Goal: Task Accomplishment & Management: Manage account settings

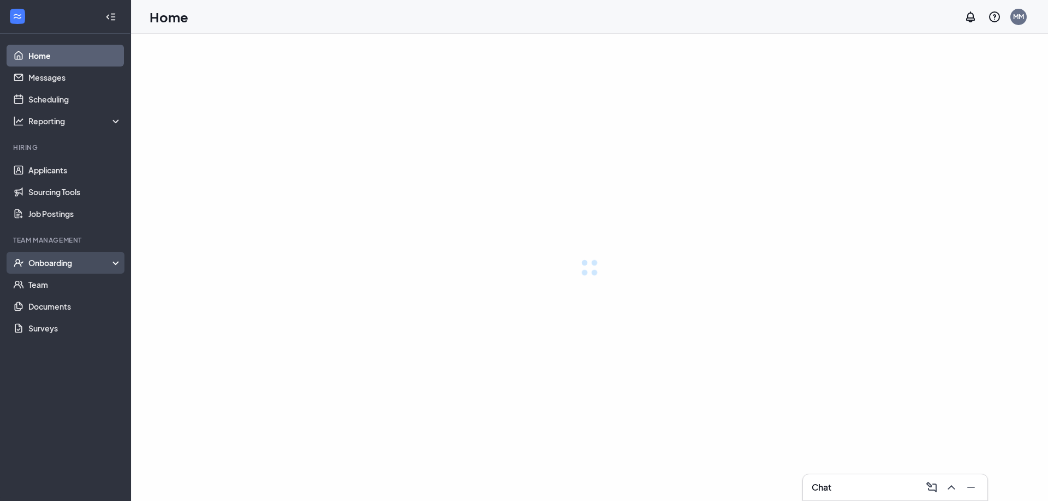
click at [44, 267] on div "Onboarding" at bounding box center [75, 263] width 94 height 11
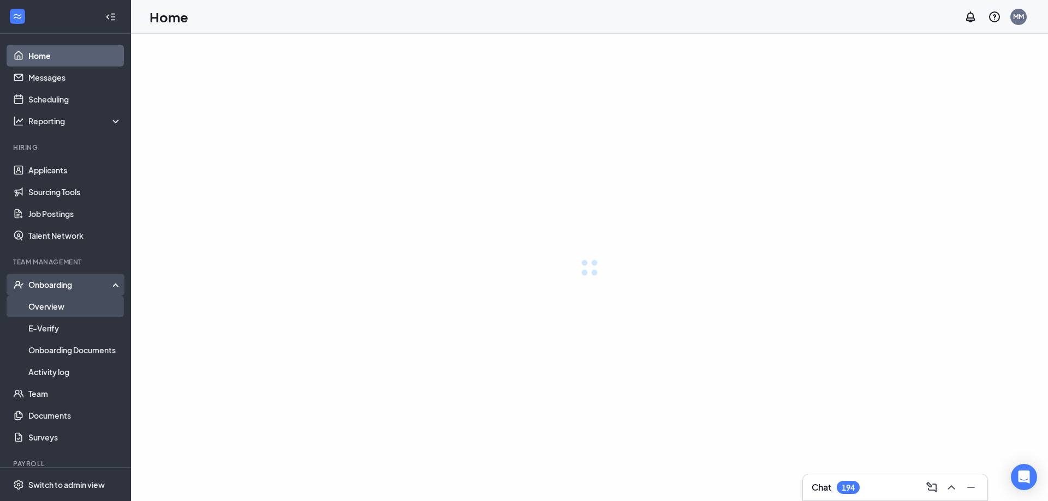
click at [52, 306] on link "Overview" at bounding box center [74, 307] width 93 height 22
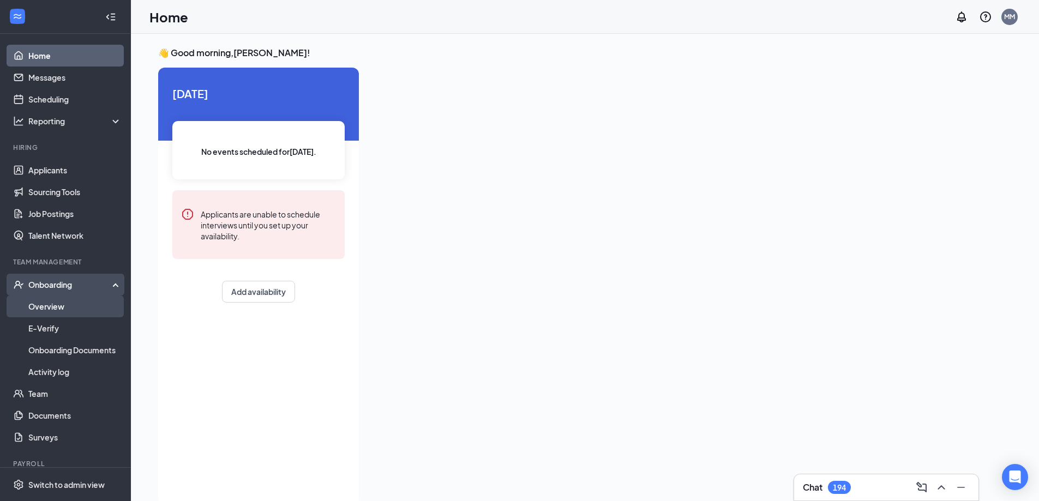
click at [45, 306] on link "Overview" at bounding box center [74, 307] width 93 height 22
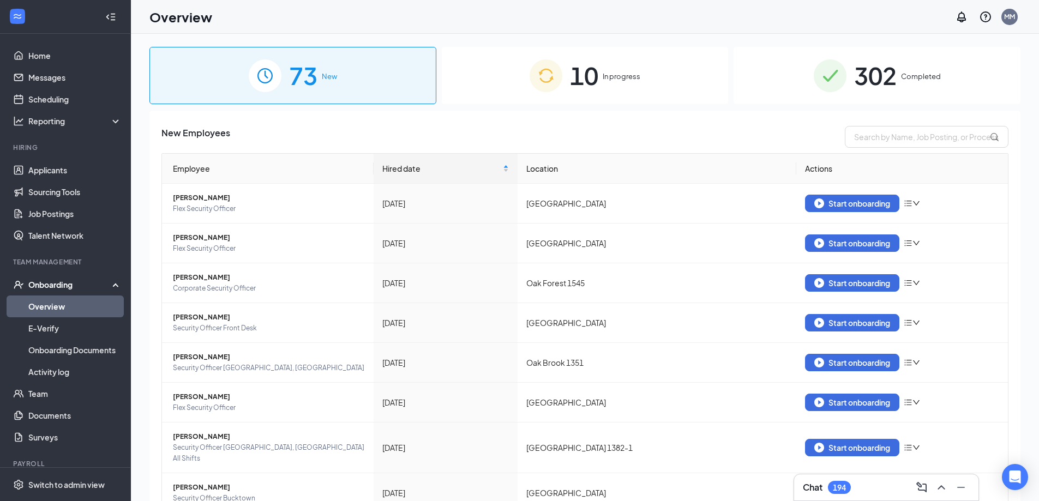
click at [588, 76] on span "10" at bounding box center [584, 76] width 28 height 38
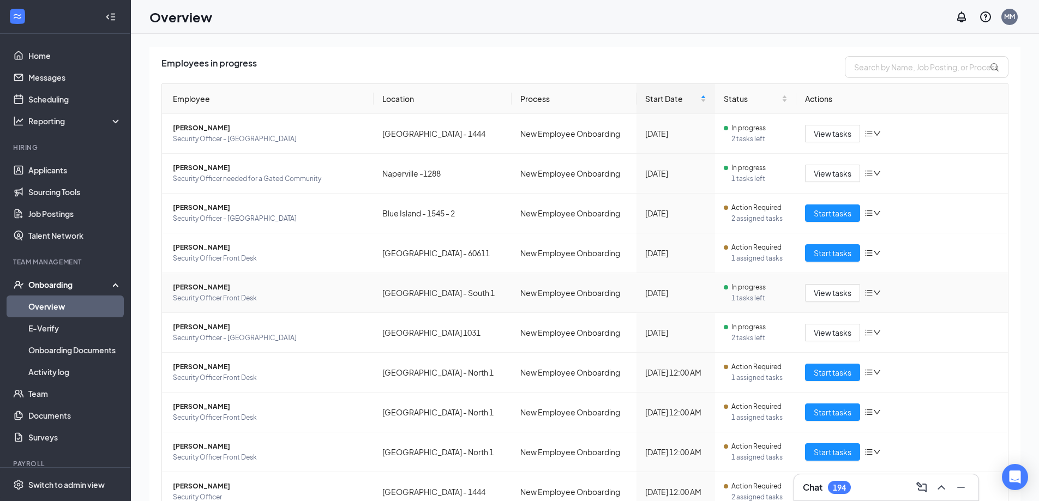
scroll to position [118, 0]
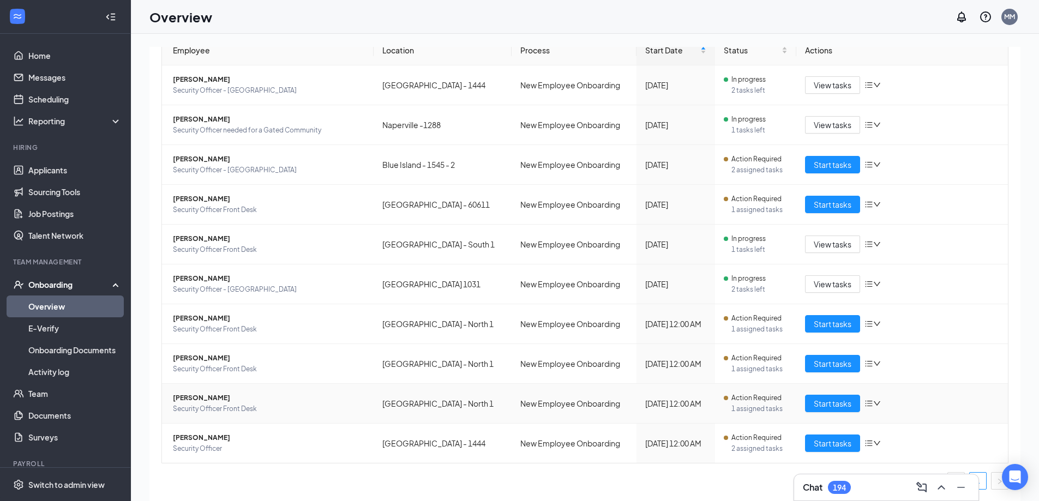
click at [205, 399] on span "[PERSON_NAME]" at bounding box center [269, 398] width 192 height 11
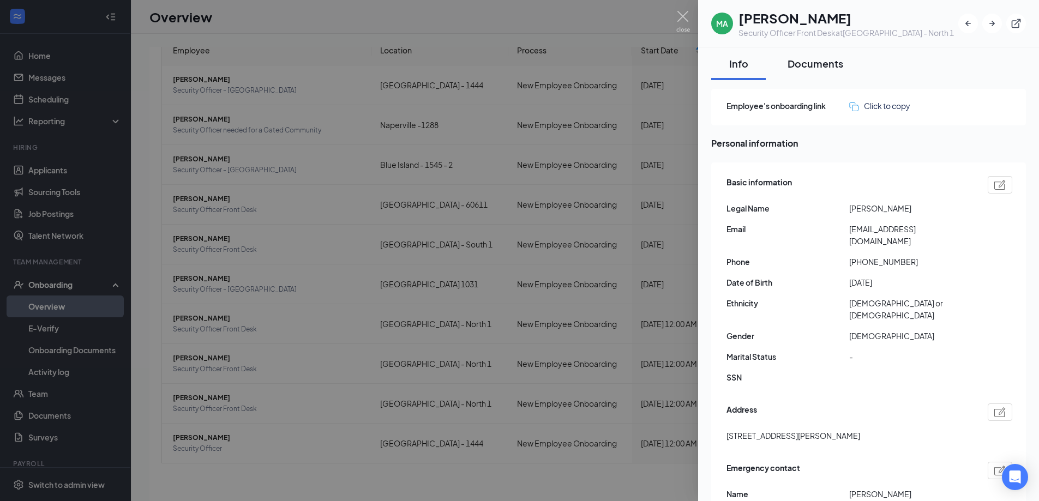
click at [804, 63] on div "Documents" at bounding box center [816, 64] width 56 height 14
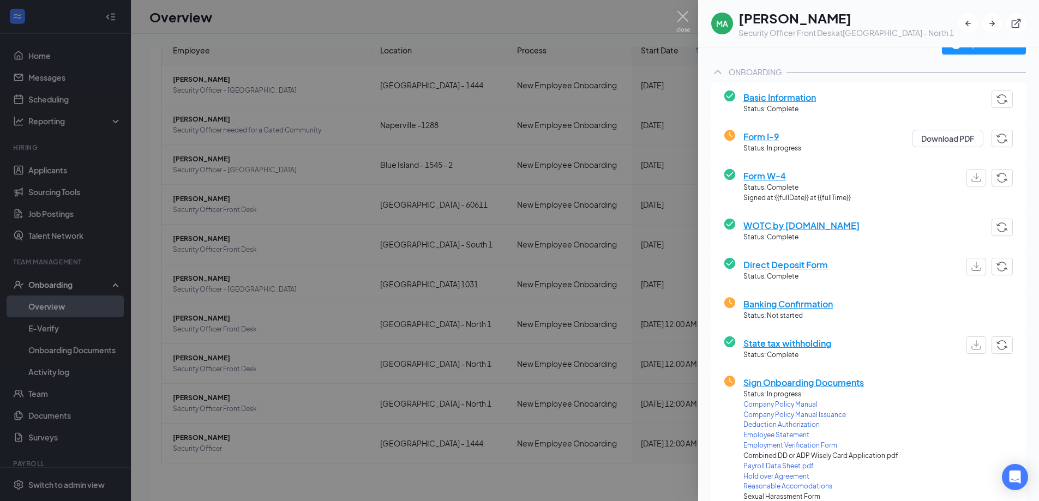
scroll to position [218, 0]
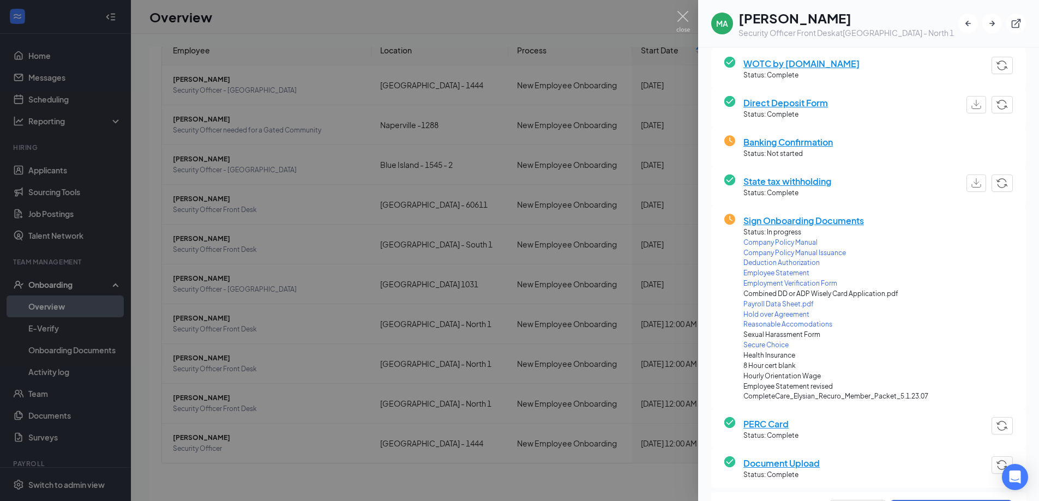
click at [769, 303] on span "Payroll Data Sheet.pdf" at bounding box center [836, 305] width 185 height 10
click at [679, 13] on img at bounding box center [684, 21] width 14 height 21
